Goal: Task Accomplishment & Management: Manage account settings

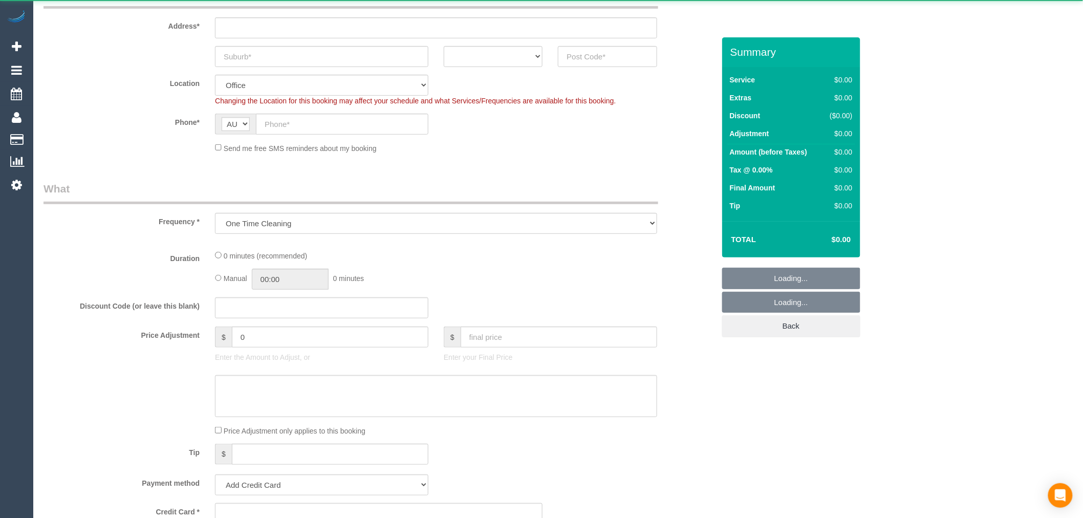
select select "object:834"
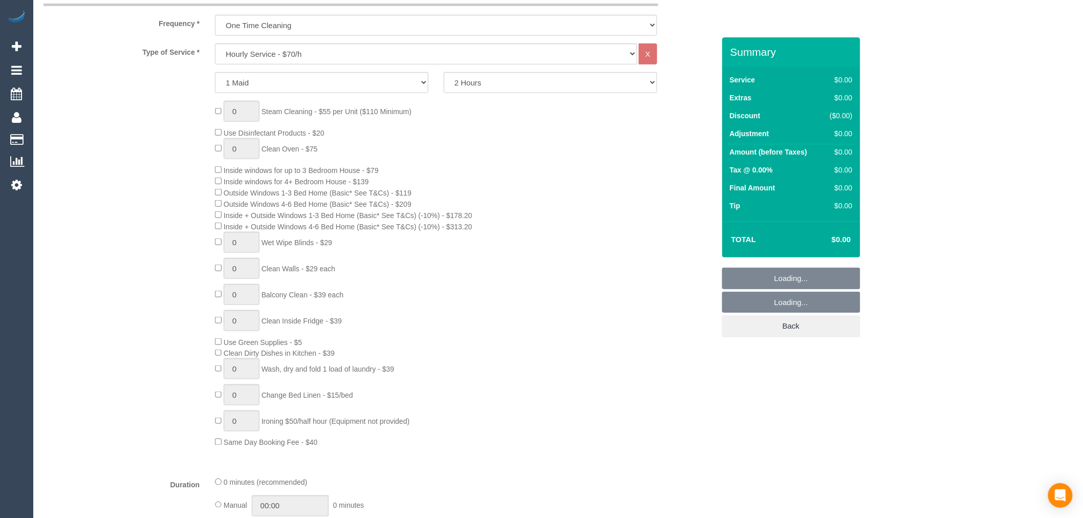
scroll to position [398, 0]
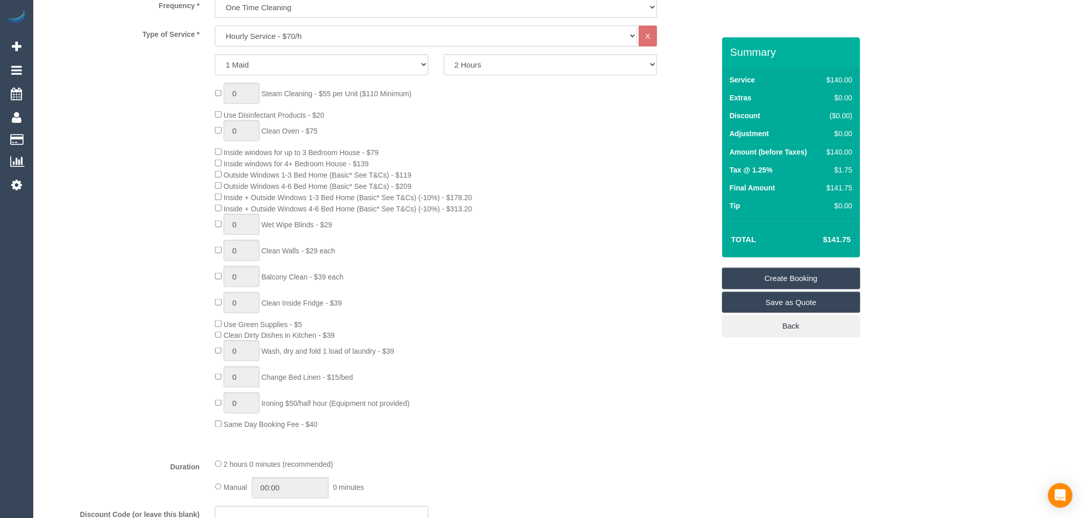
click at [310, 40] on select "Hourly Service - $70/h Hourly Service - $65/h Hourly Service - $60/h Hourly Ser…" at bounding box center [426, 36] width 422 height 21
click at [165, 167] on div "0 Steam Cleaning - $55 per Unit ($110 Minimum) Use Disinfectant Products - $20 …" at bounding box center [379, 256] width 687 height 347
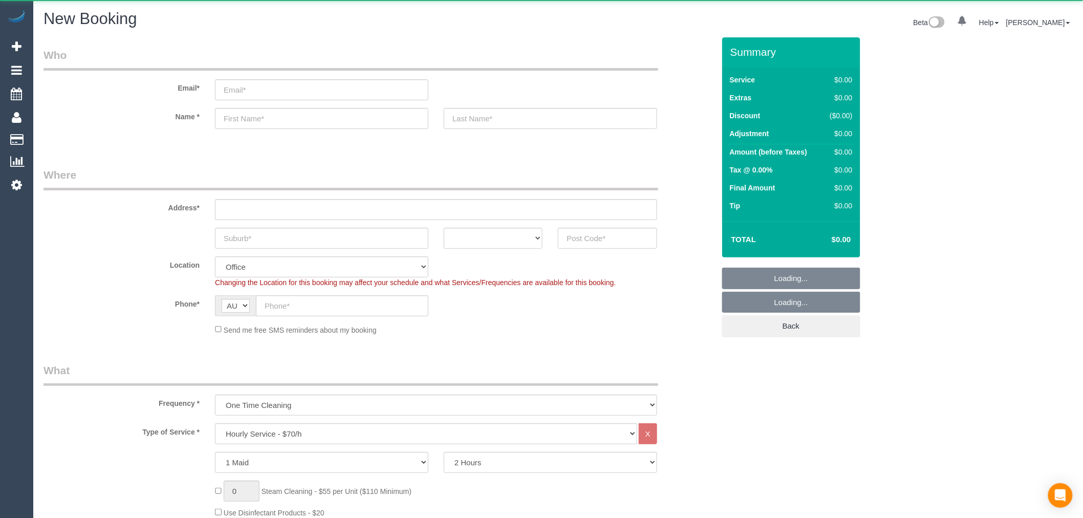
select select "object:834"
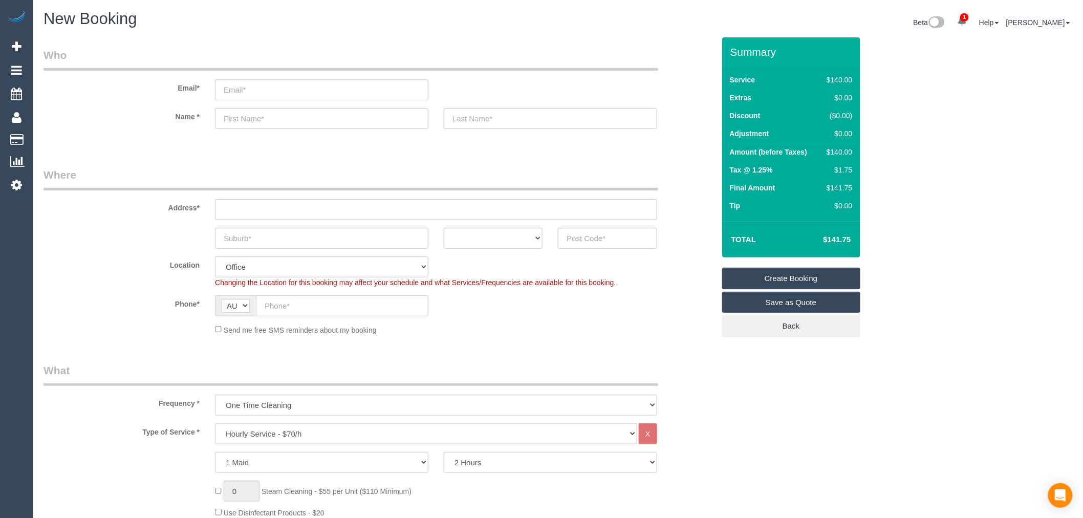
scroll to position [284, 0]
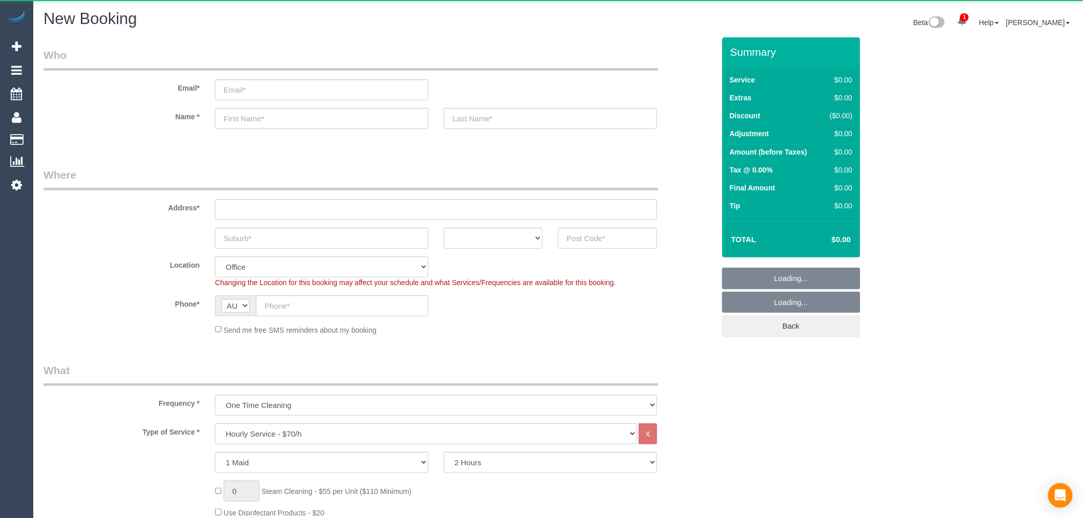
select select "object:834"
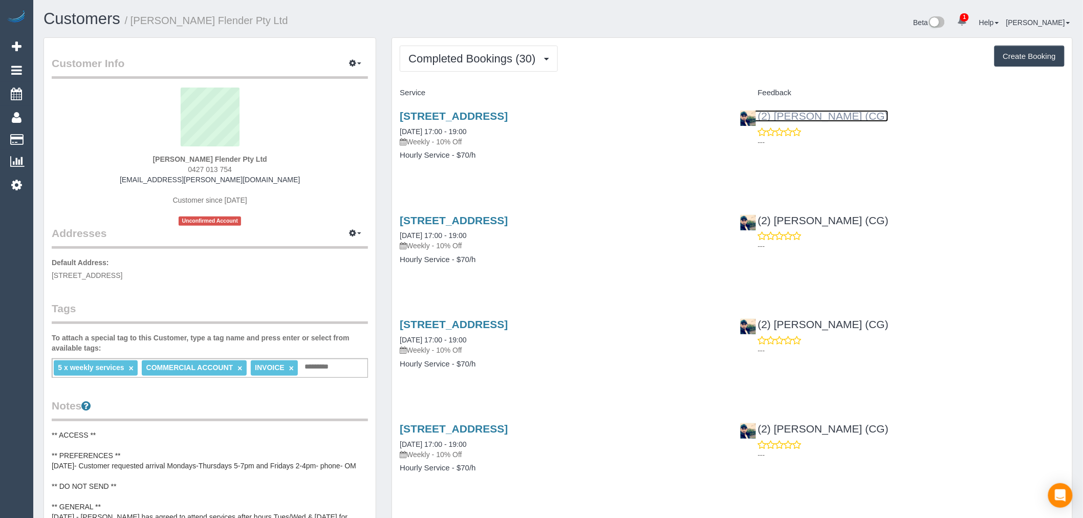
drag, startPoint x: 811, startPoint y: 115, endPoint x: 811, endPoint y: 121, distance: 6.1
click at [451, 48] on button "Completed Bookings (30)" at bounding box center [479, 59] width 158 height 26
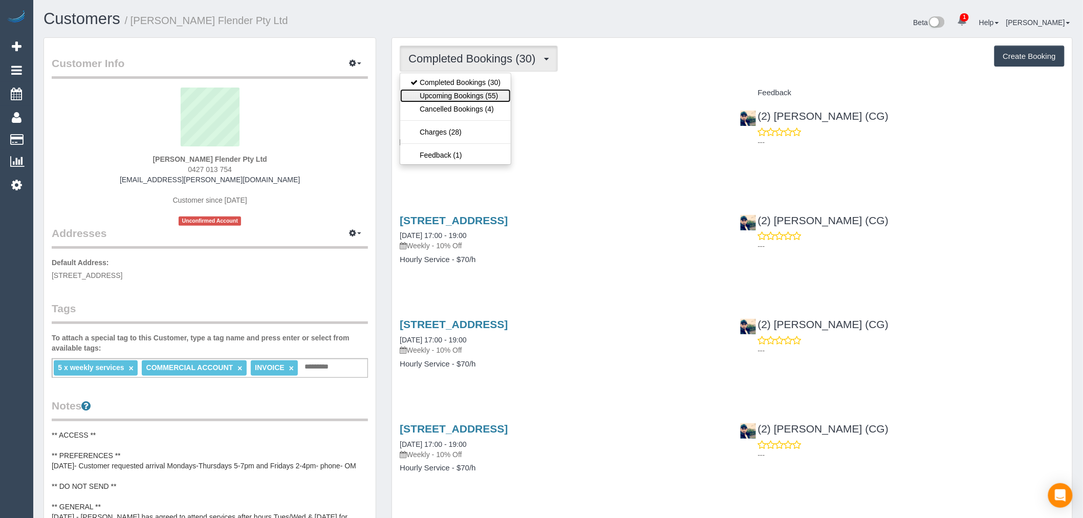
click at [463, 96] on link "Upcoming Bookings (55)" at bounding box center [455, 95] width 111 height 13
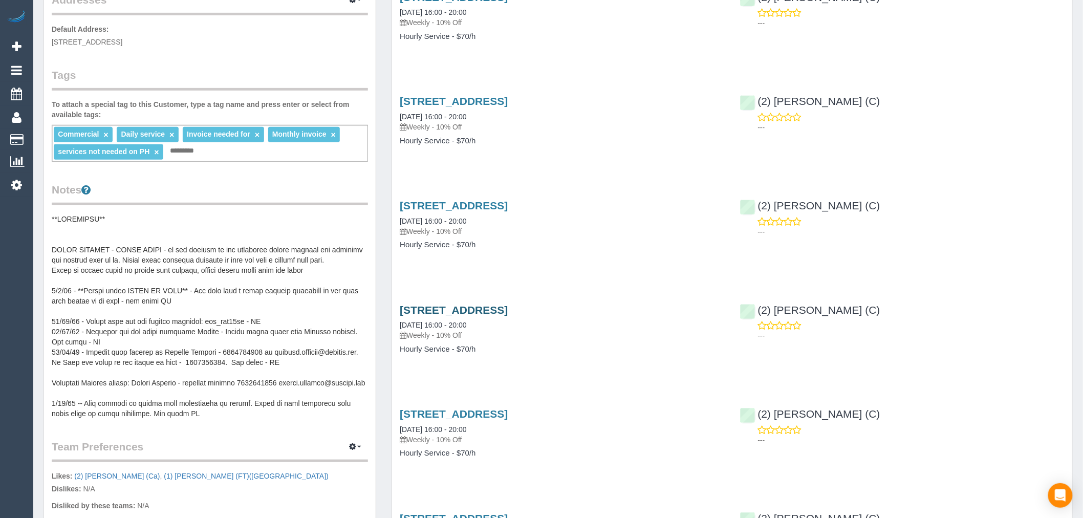
scroll to position [227, 0]
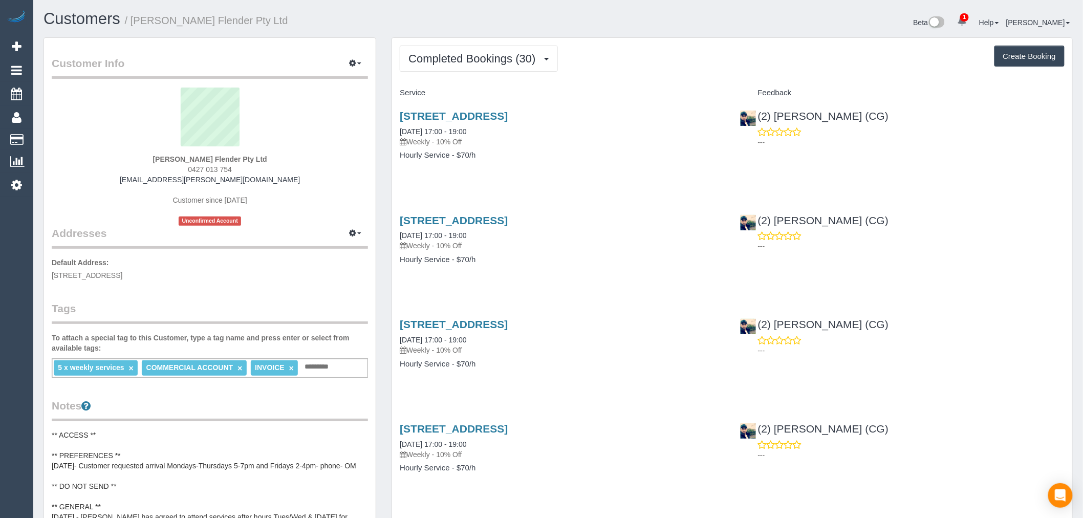
click at [502, 63] on span "Completed Bookings (30)" at bounding box center [475, 58] width 132 height 13
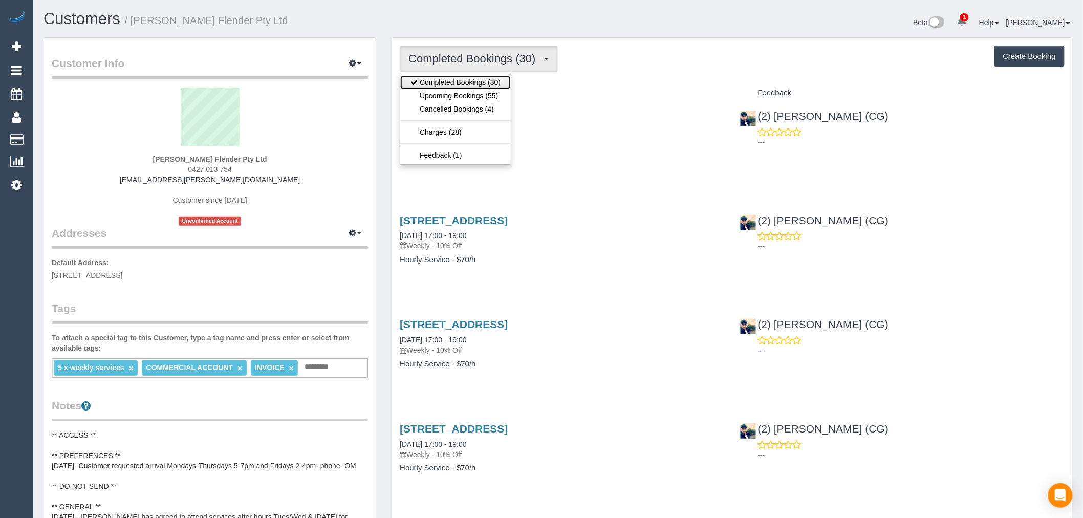
click at [491, 88] on link "Completed Bookings (30)" at bounding box center [455, 82] width 111 height 13
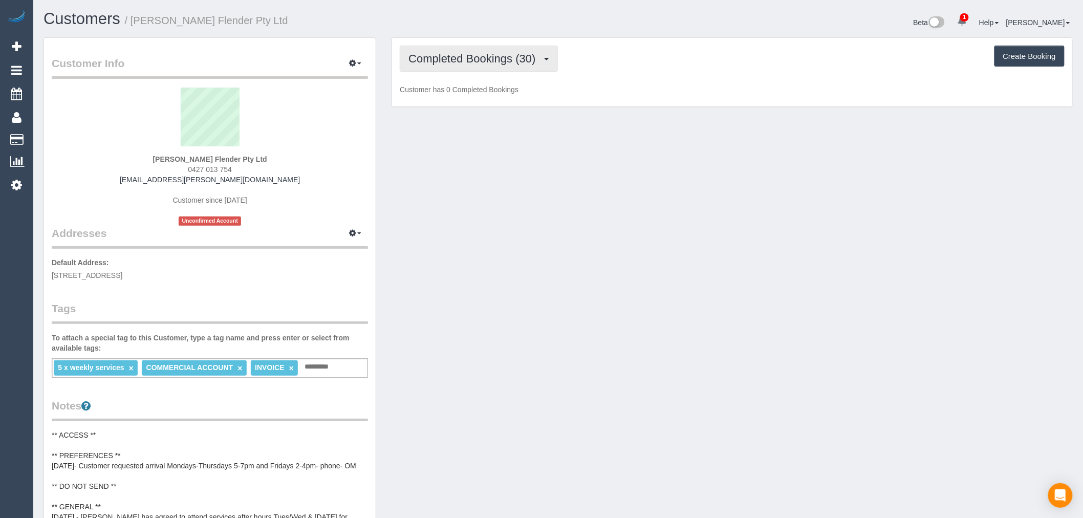
click at [495, 67] on button "Completed Bookings (30)" at bounding box center [479, 59] width 158 height 26
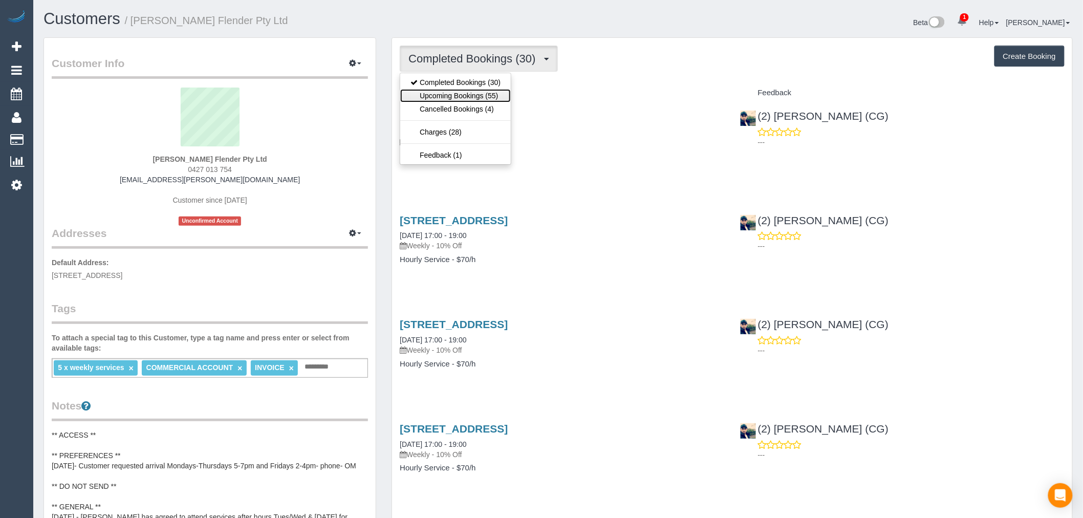
click at [495, 98] on link "Upcoming Bookings (55)" at bounding box center [455, 95] width 111 height 13
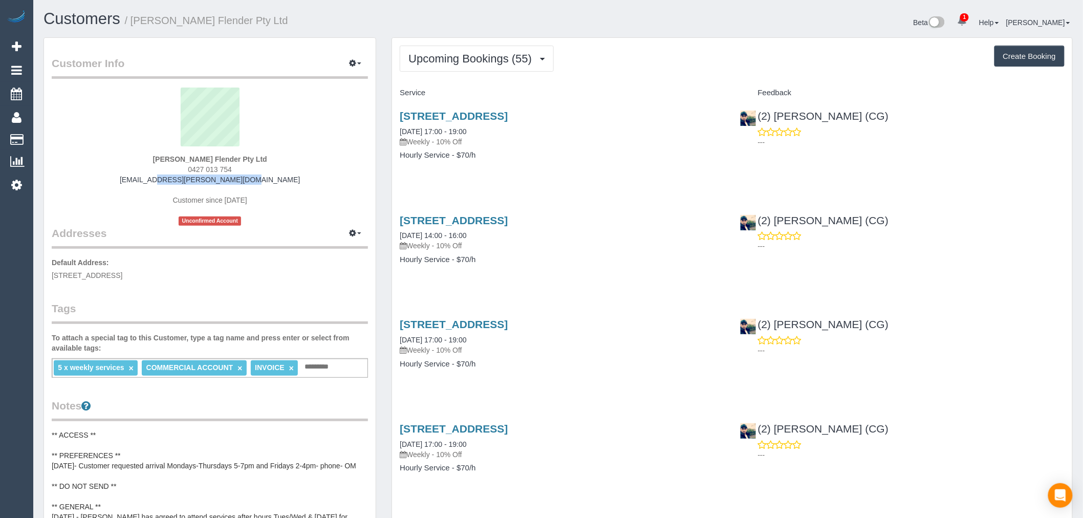
drag, startPoint x: 262, startPoint y: 182, endPoint x: 125, endPoint y: 178, distance: 136.7
click at [125, 178] on div "Bobby Singh Flender Pty Ltd 0427 013 754 singh.bobby@flender.com Customer since…" at bounding box center [210, 157] width 316 height 138
copy link "singh.bobby@flender.com"
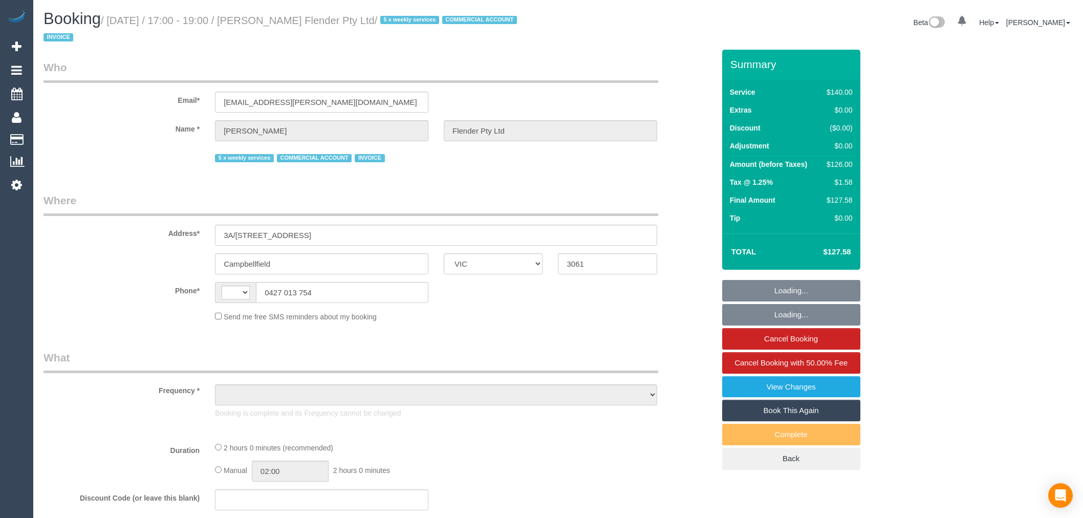
select select "VIC"
select select "object:294"
